Goal: Entertainment & Leisure: Consume media (video, audio)

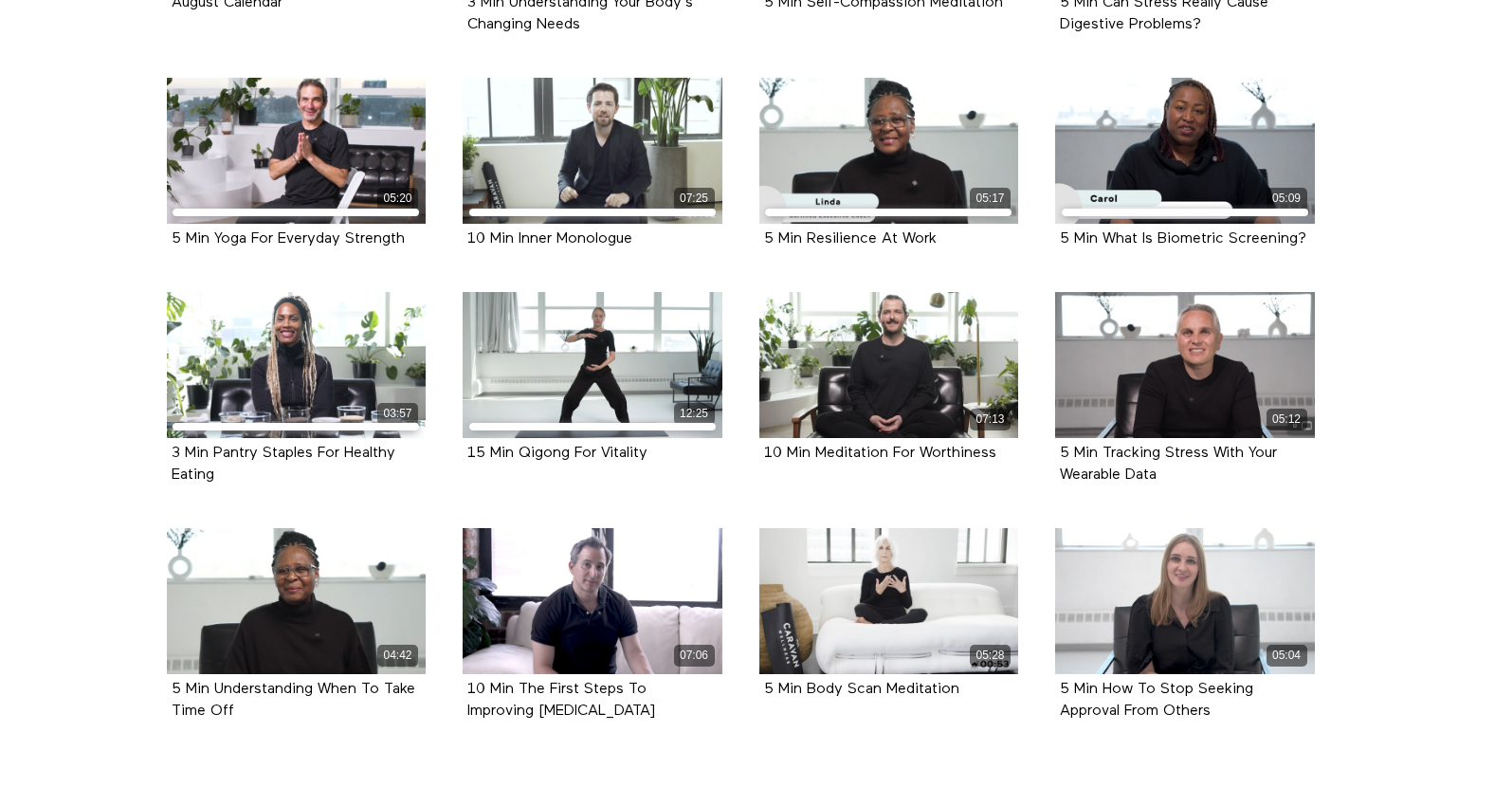
scroll to position [641, 0]
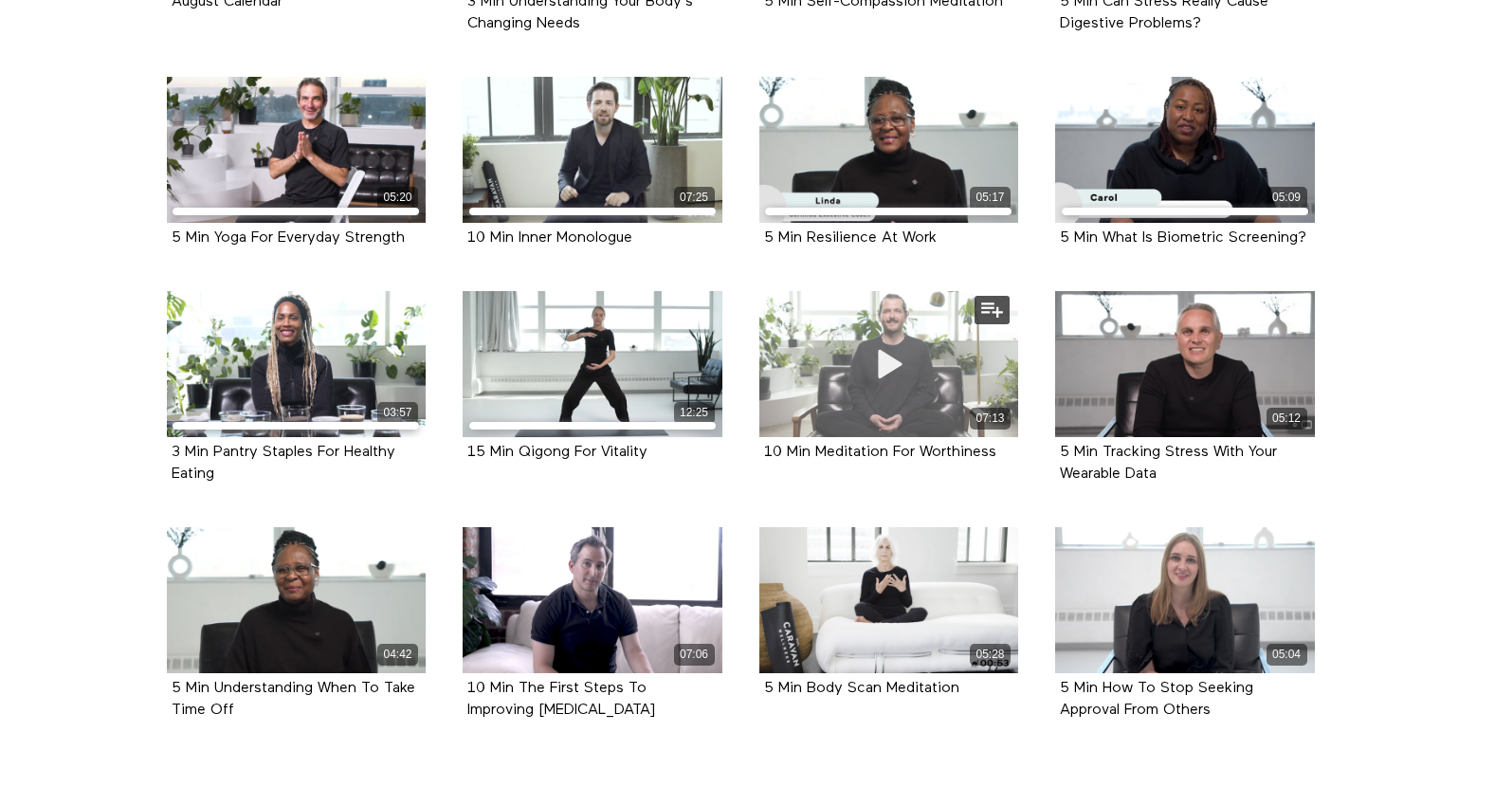
click at [978, 372] on div "07:13" at bounding box center [889, 364] width 260 height 146
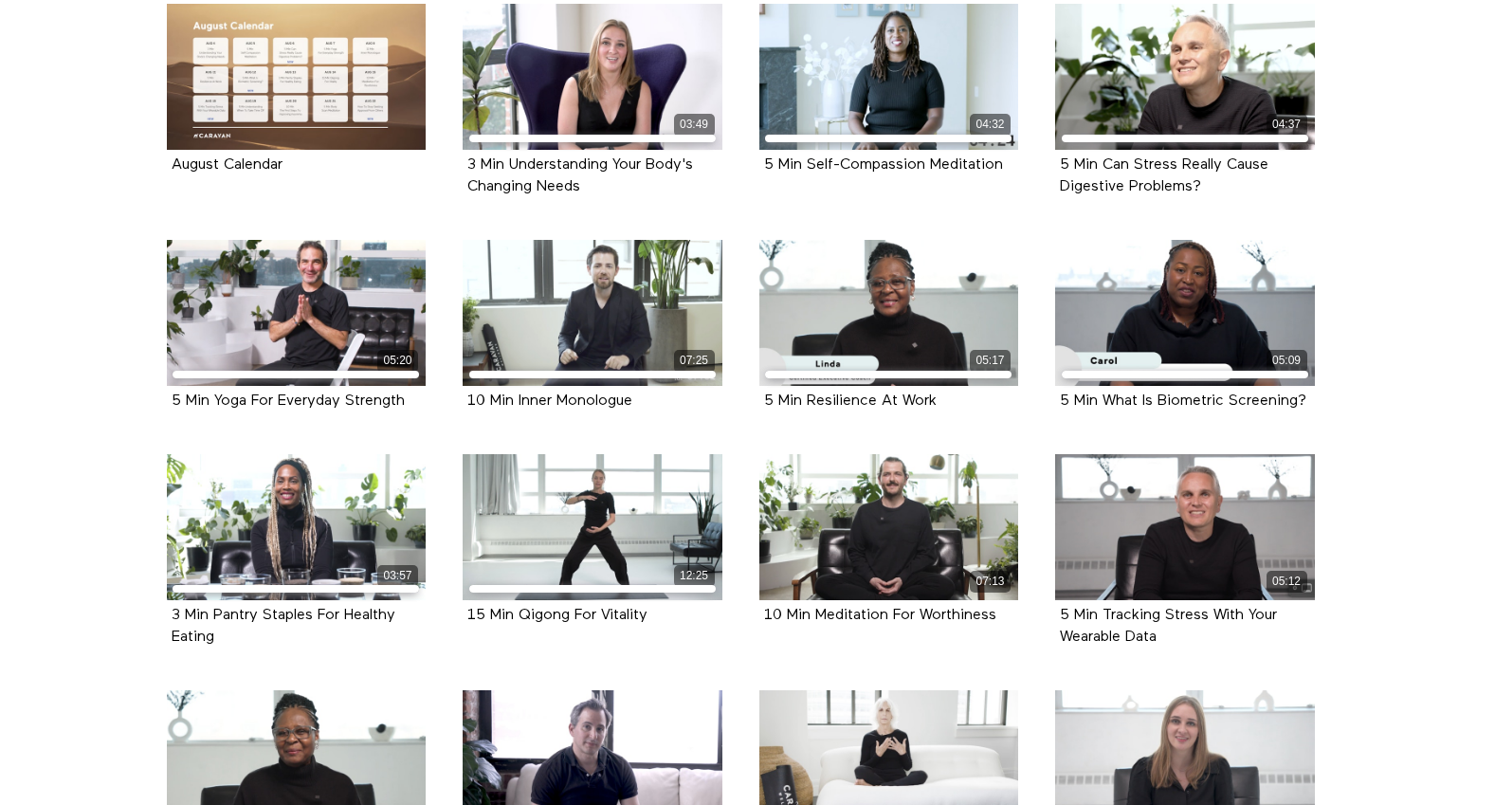
scroll to position [479, 0]
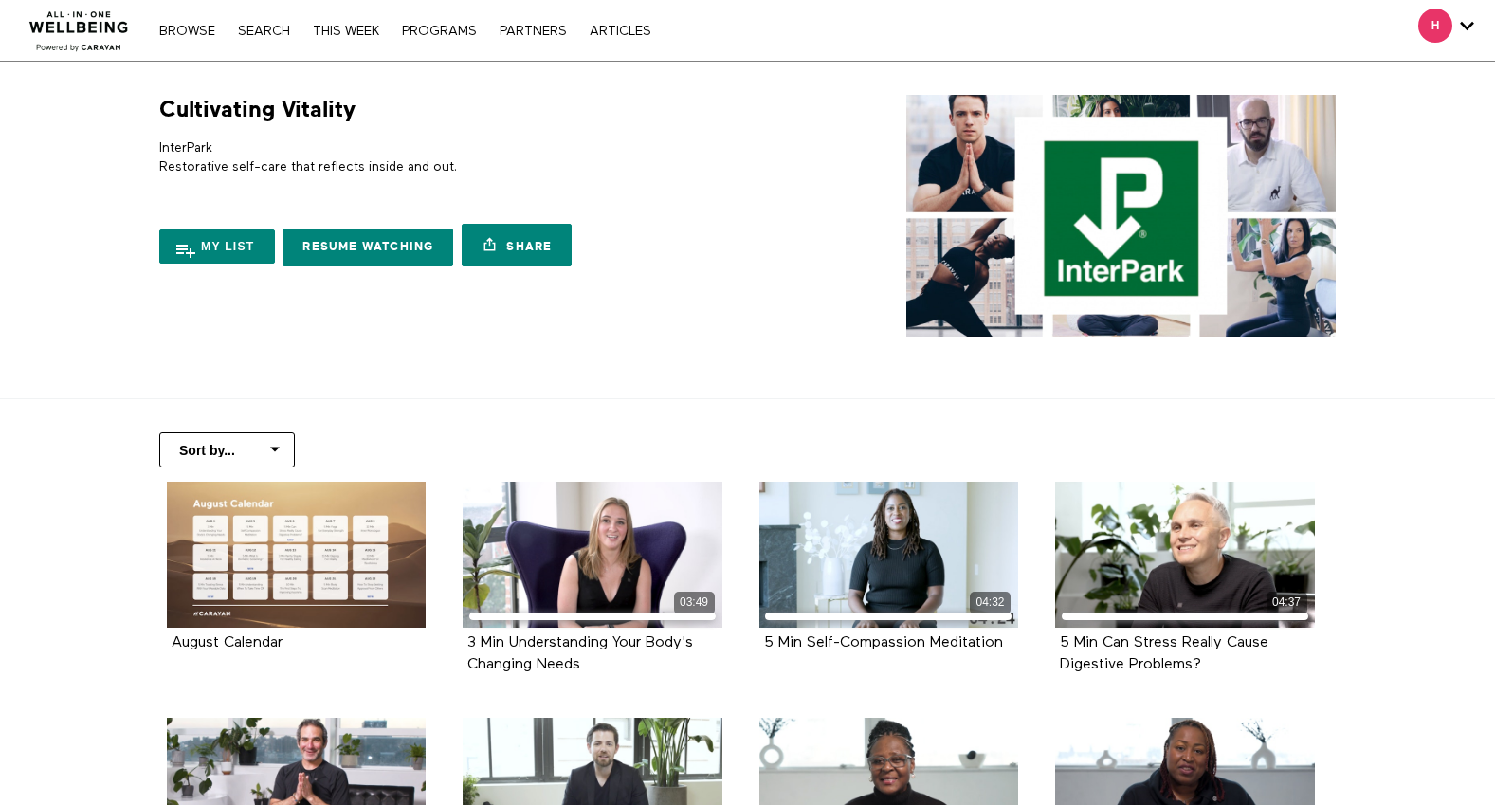
scroll to position [479, 0]
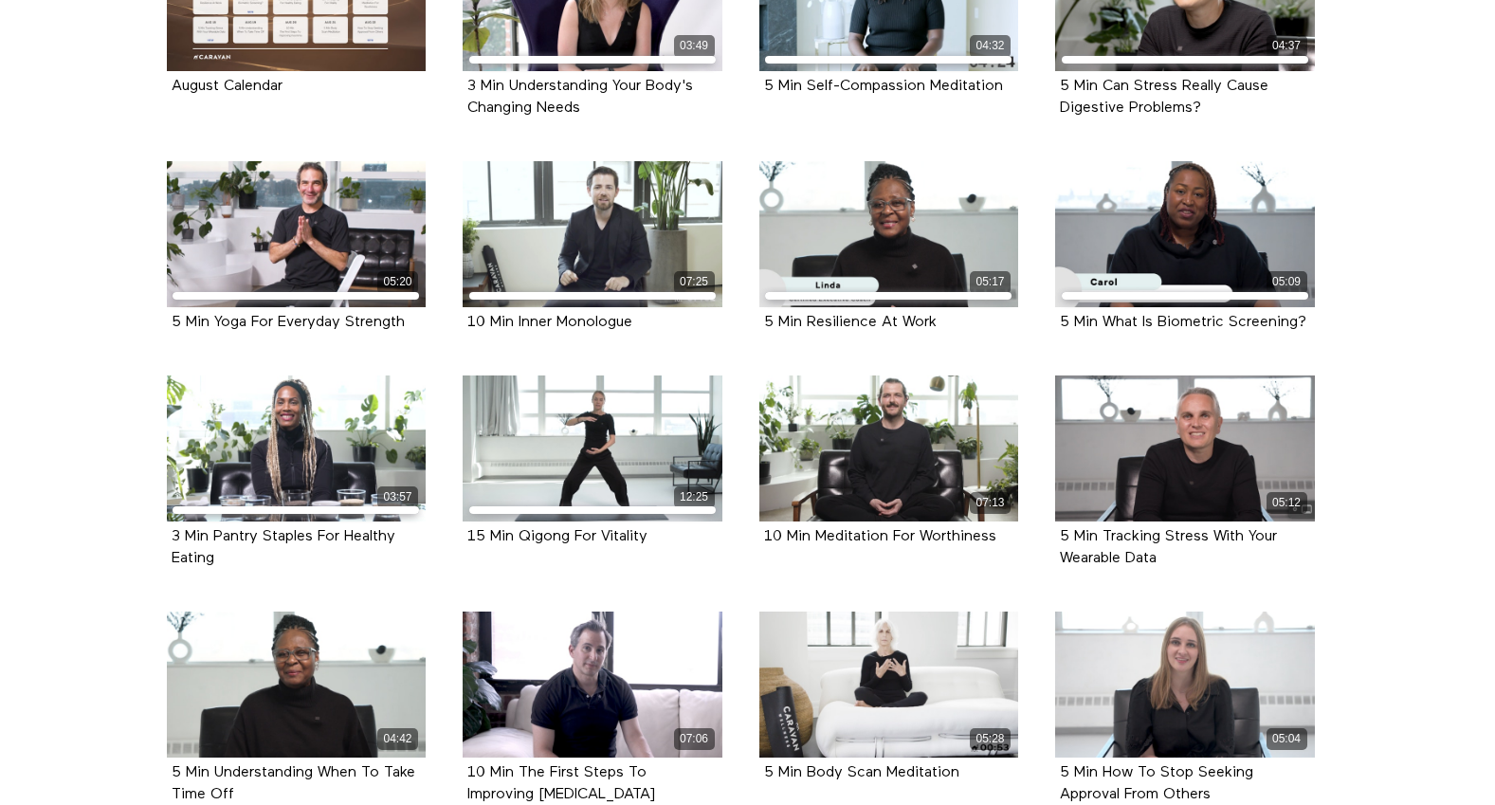
scroll to position [555, 0]
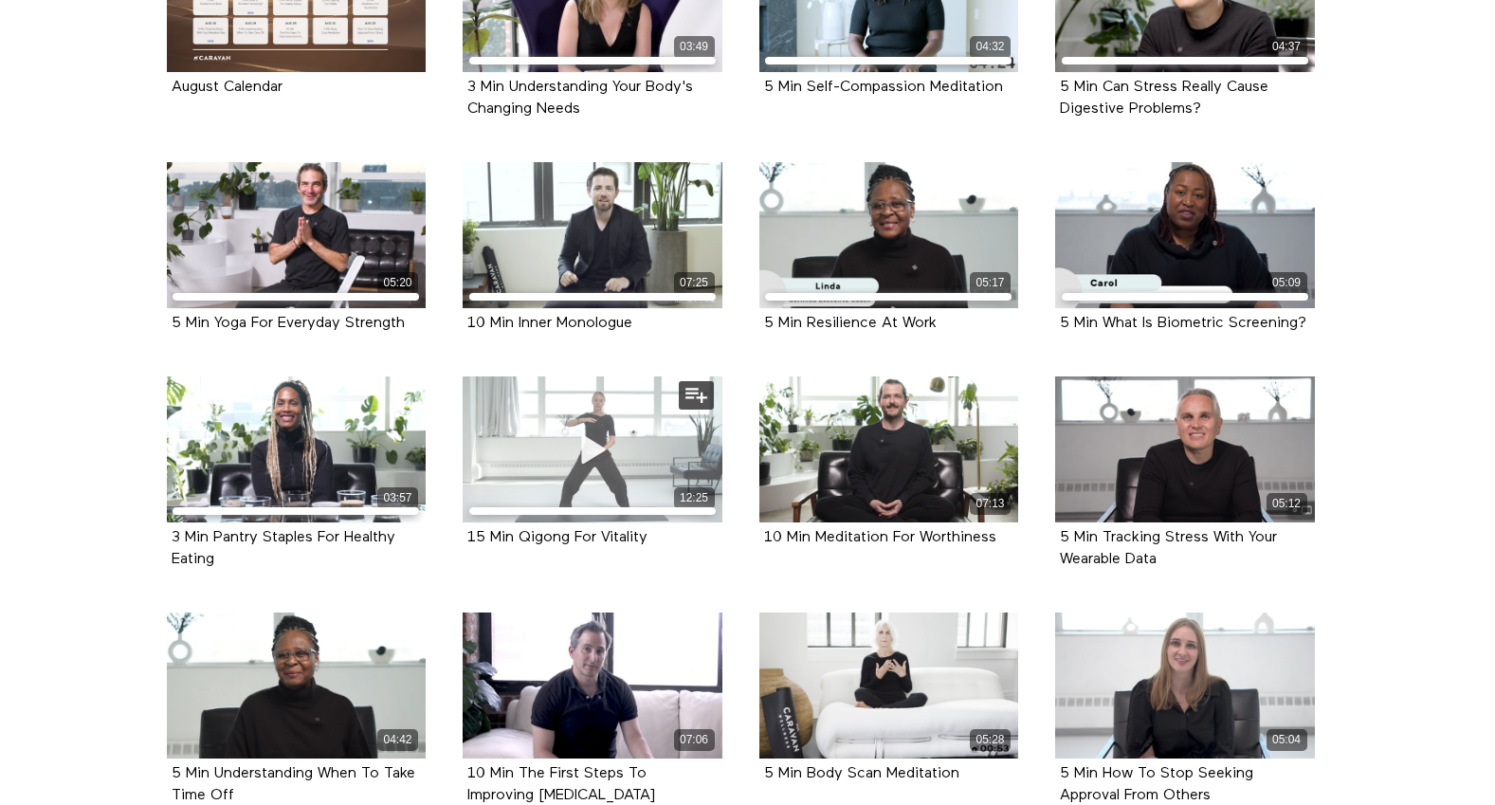
click at [592, 503] on div "12:25" at bounding box center [593, 500] width 260 height 27
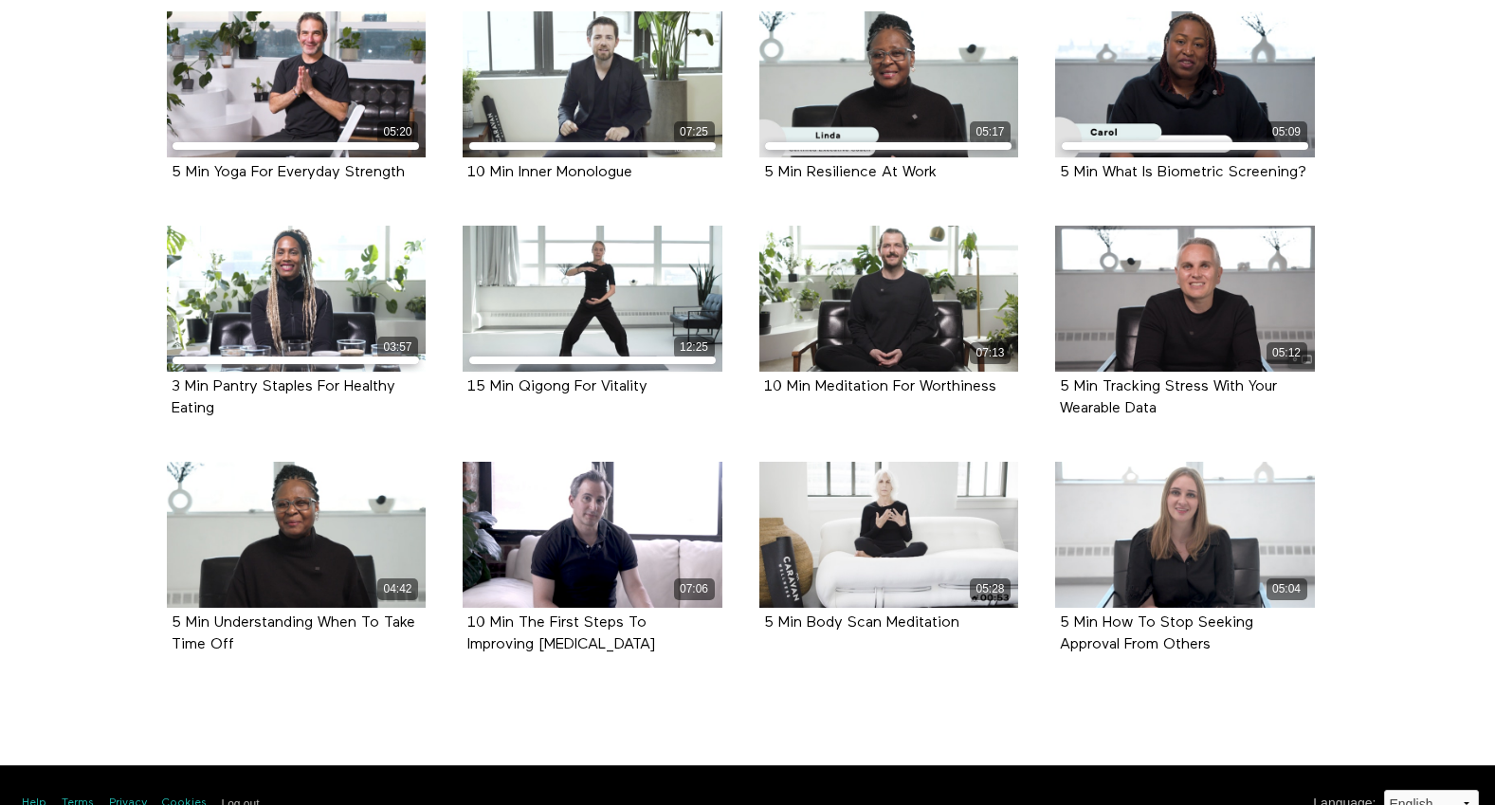
scroll to position [712, 0]
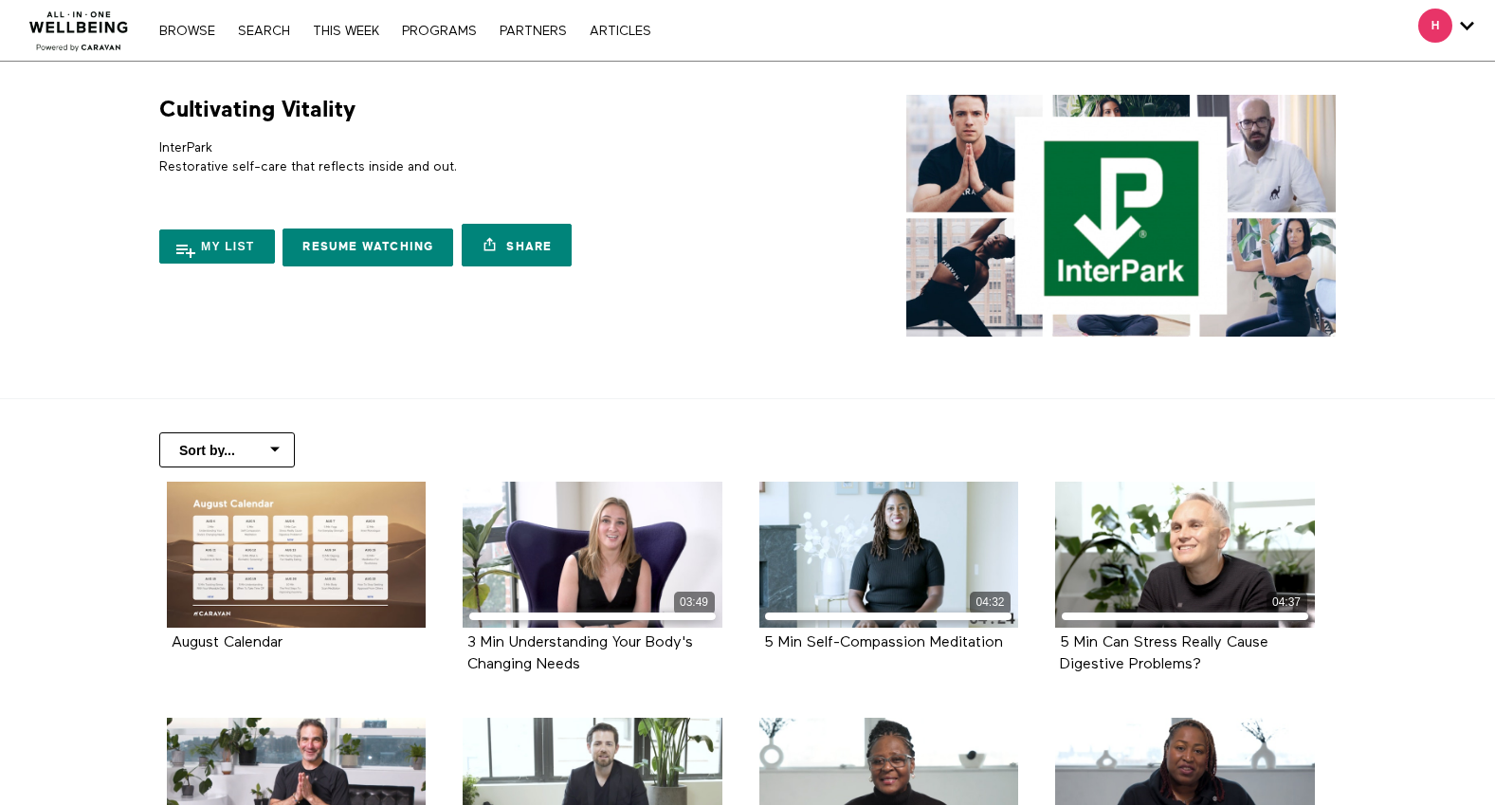
scroll to position [712, 0]
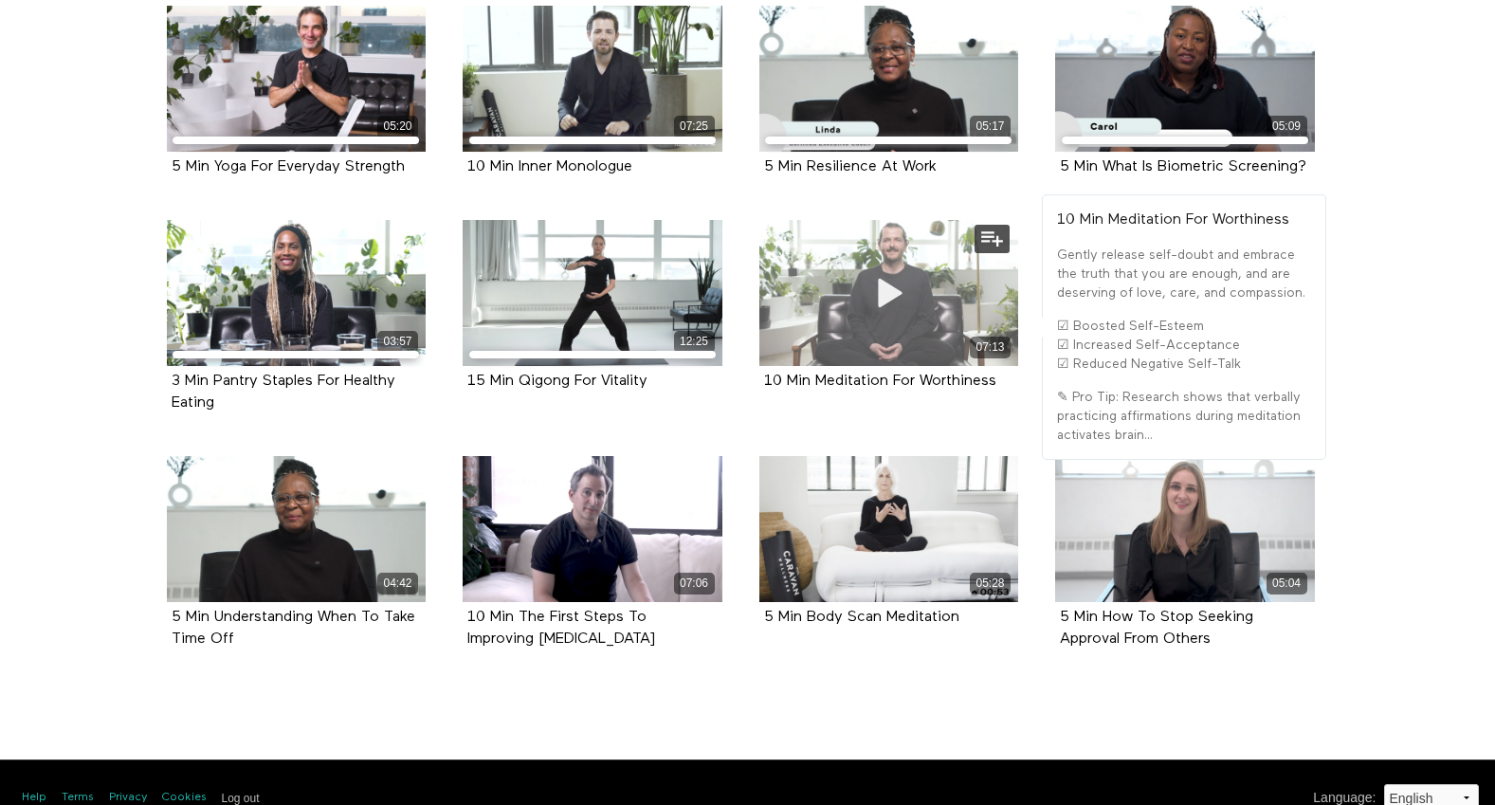
click at [841, 322] on div "07:13" at bounding box center [889, 293] width 260 height 146
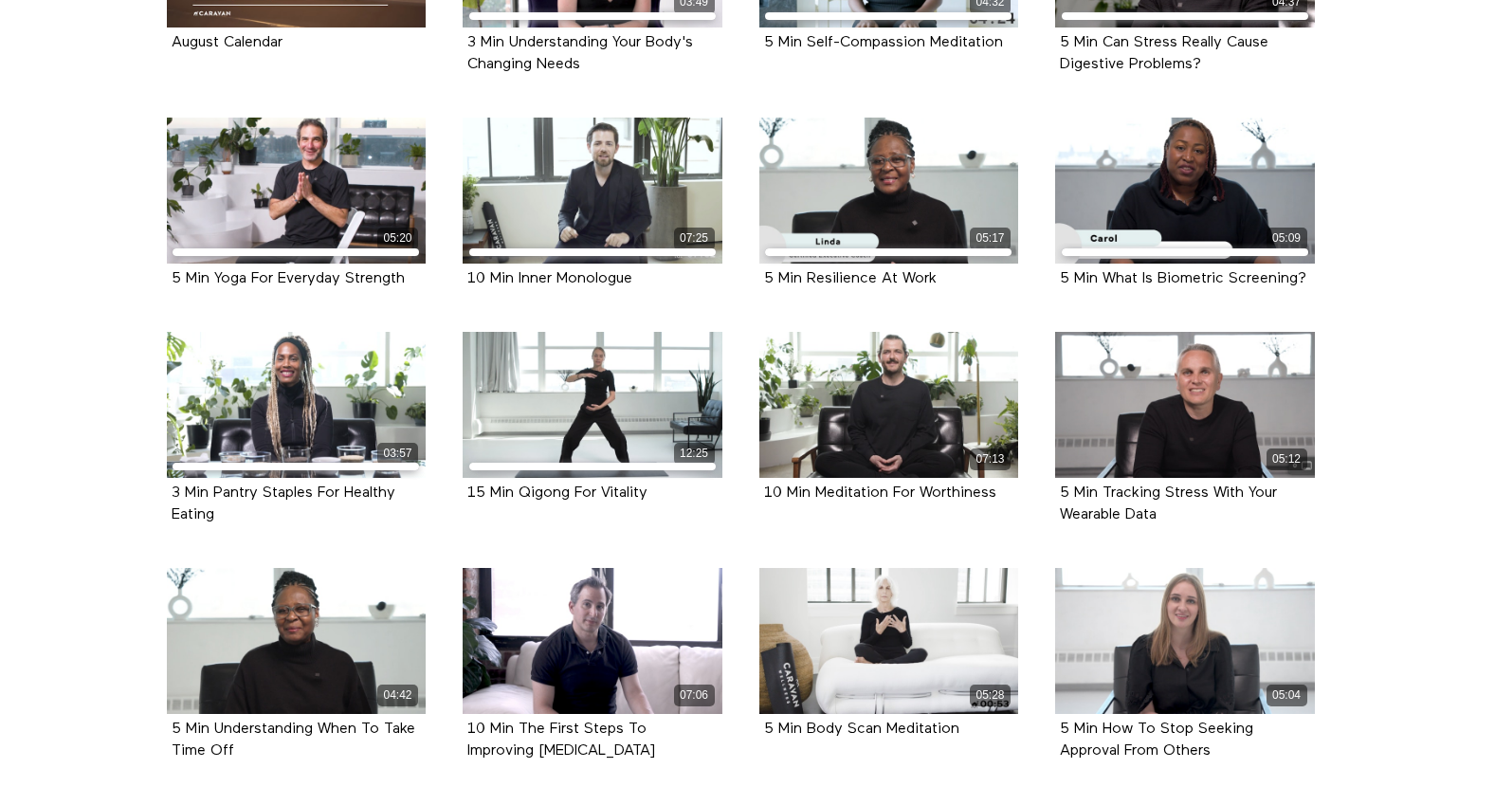
scroll to position [602, 0]
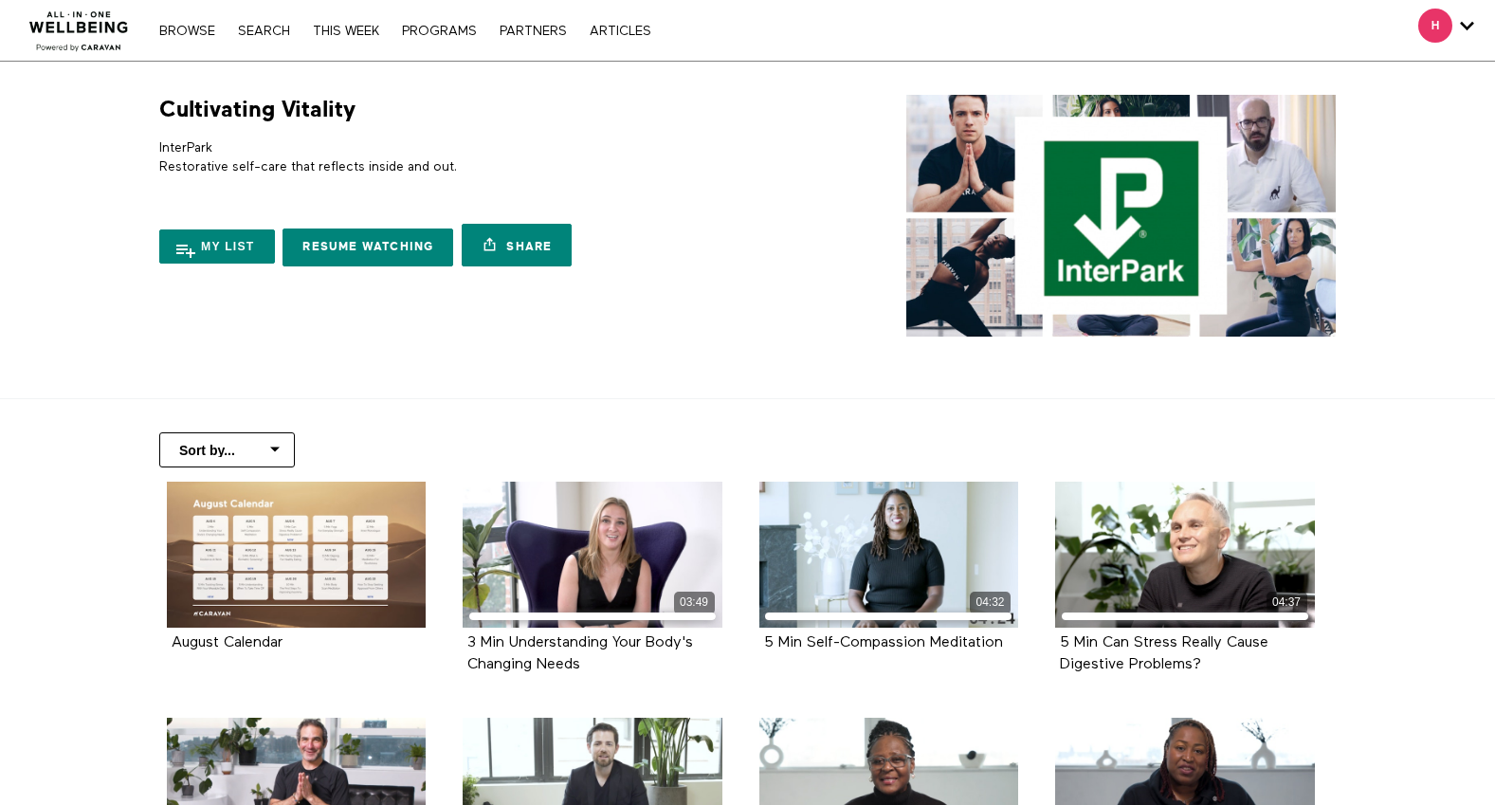
scroll to position [602, 0]
